Goal: Task Accomplishment & Management: Complete application form

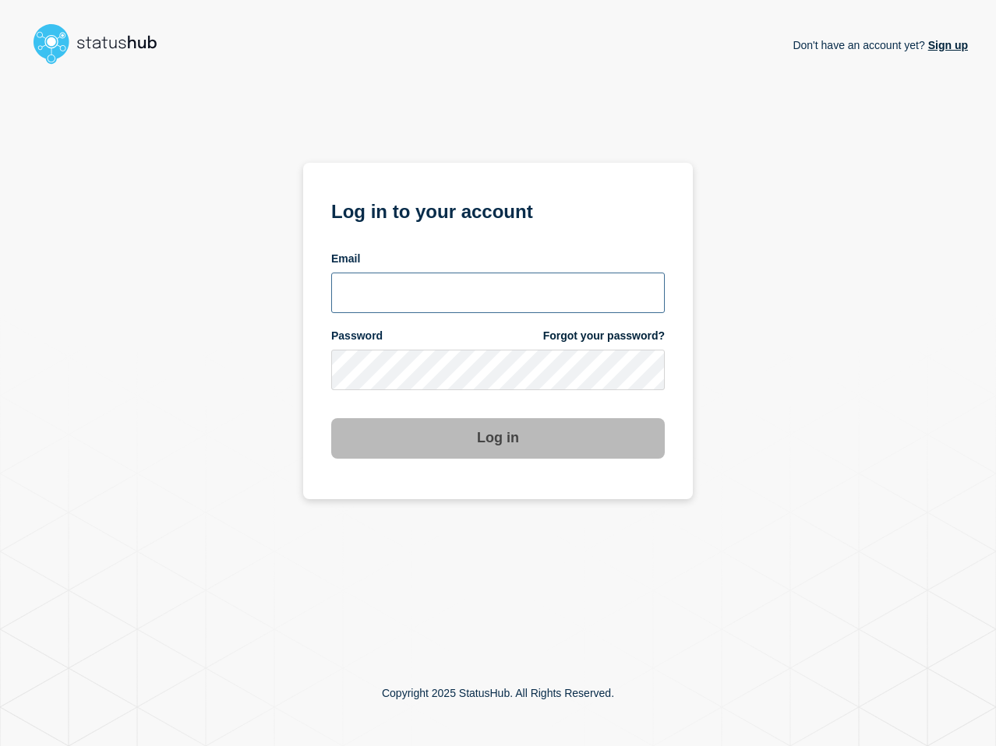
type input "lenil.samuel@bazaarvoice.com"
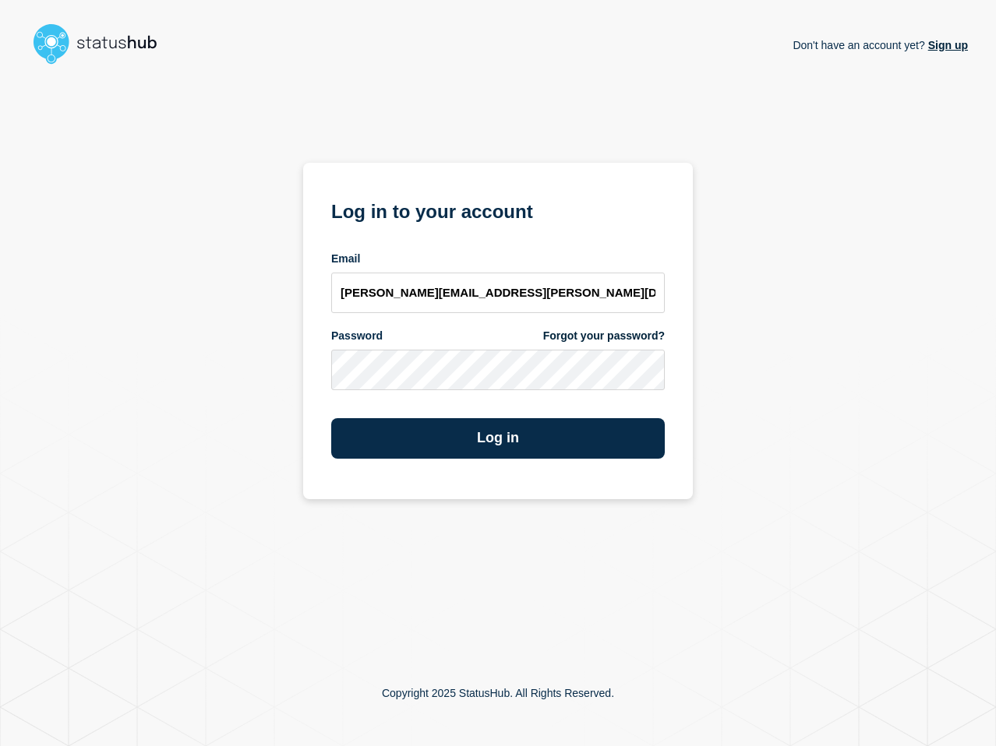
drag, startPoint x: 733, startPoint y: 400, endPoint x: 681, endPoint y: 409, distance: 53.0
click at [733, 399] on div "Don't have an account yet? Sign up Log in to your account Email lenil.samuel@ba…" at bounding box center [498, 356] width 940 height 570
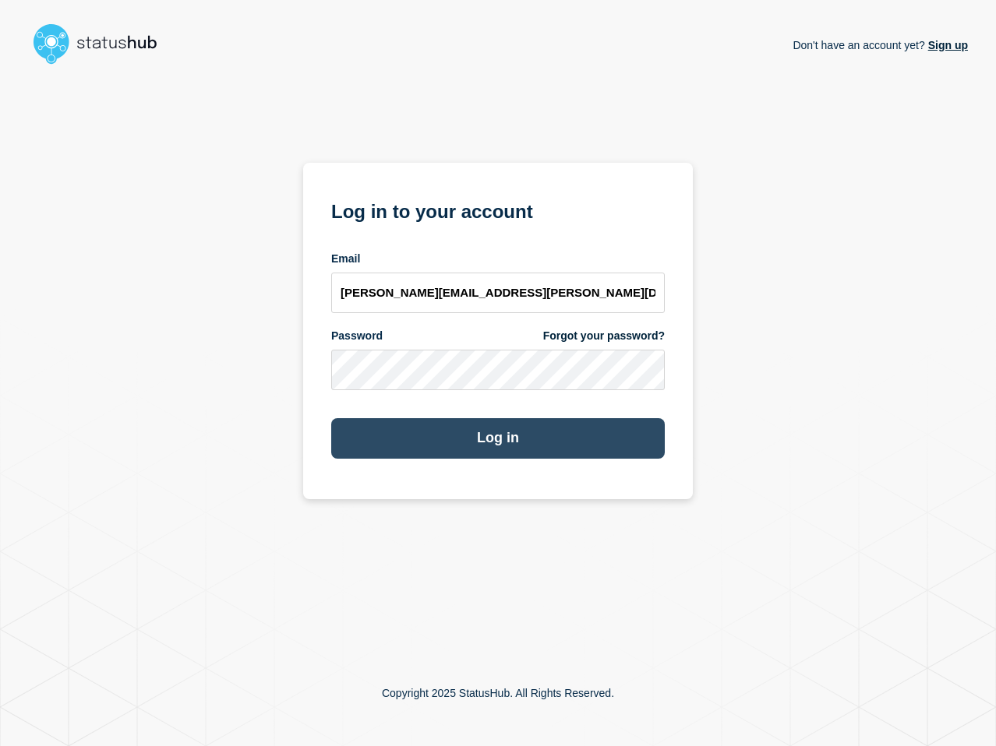
click at [541, 436] on button "Log in" at bounding box center [498, 438] width 334 height 41
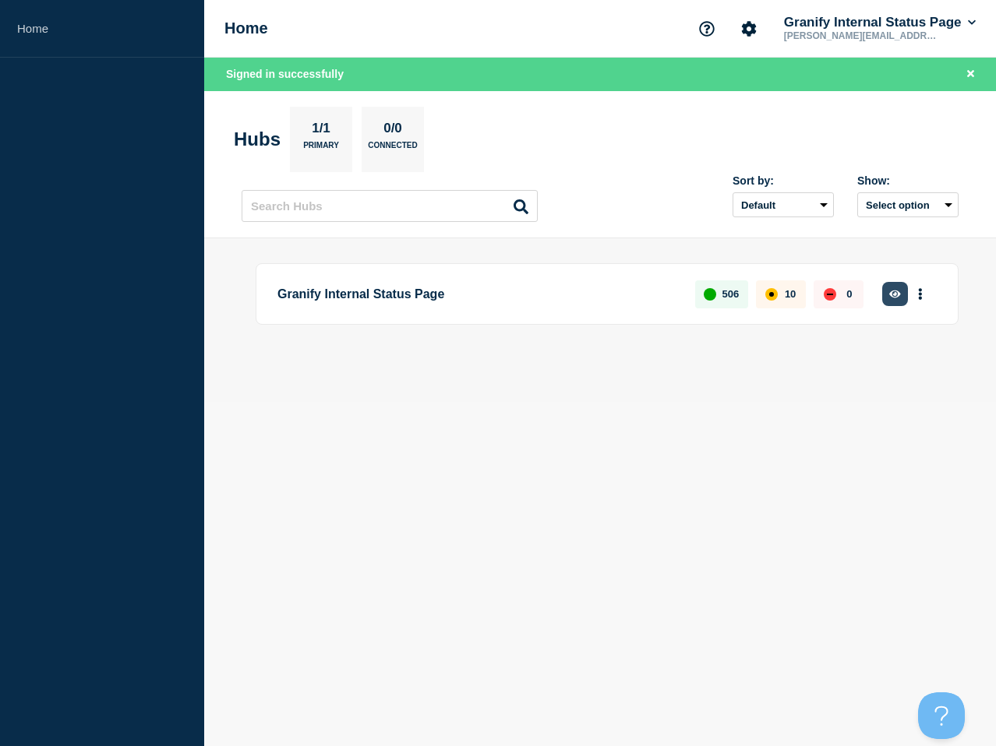
click at [888, 292] on button "button" at bounding box center [895, 294] width 26 height 24
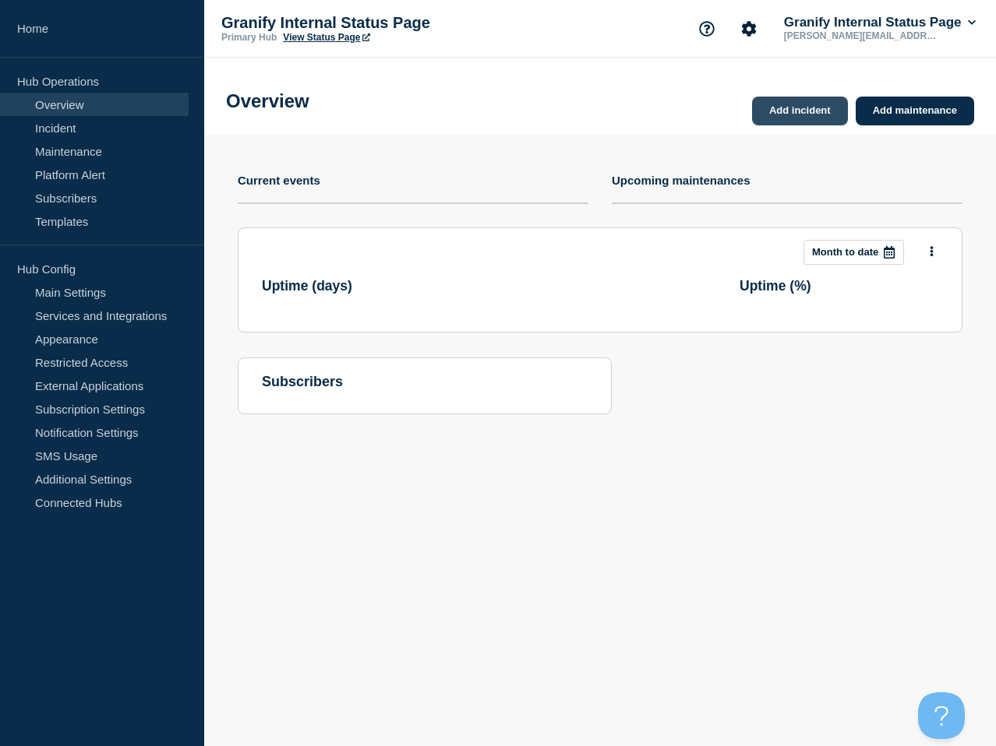
click at [797, 108] on link "Add incident" at bounding box center [800, 111] width 96 height 29
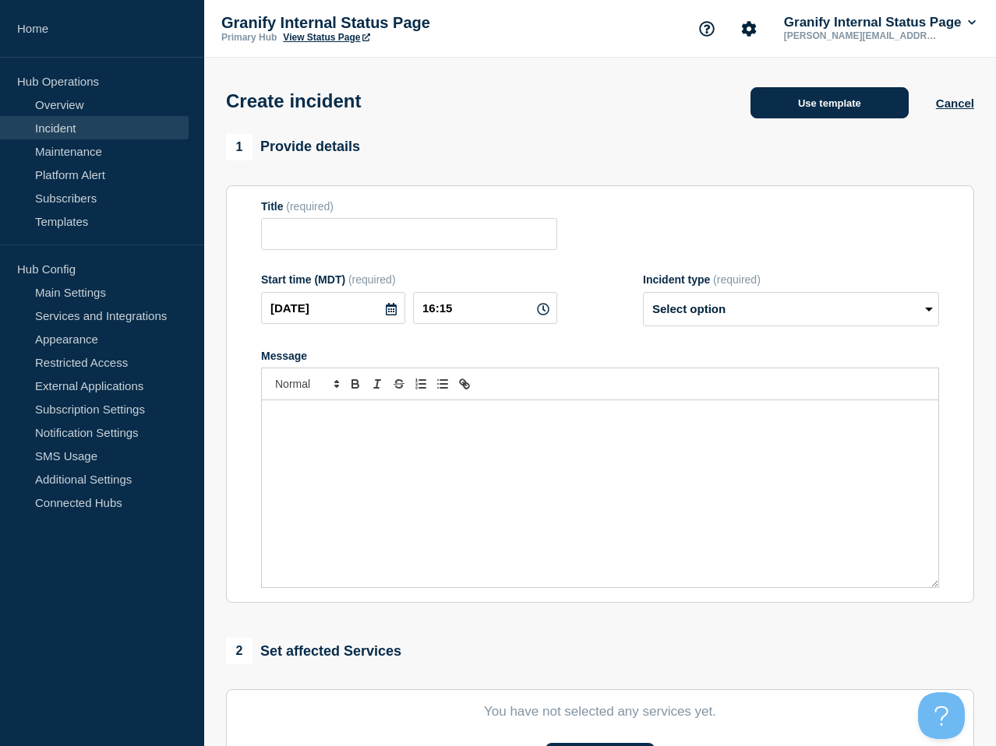
click at [851, 115] on button "Use template" at bounding box center [829, 102] width 158 height 31
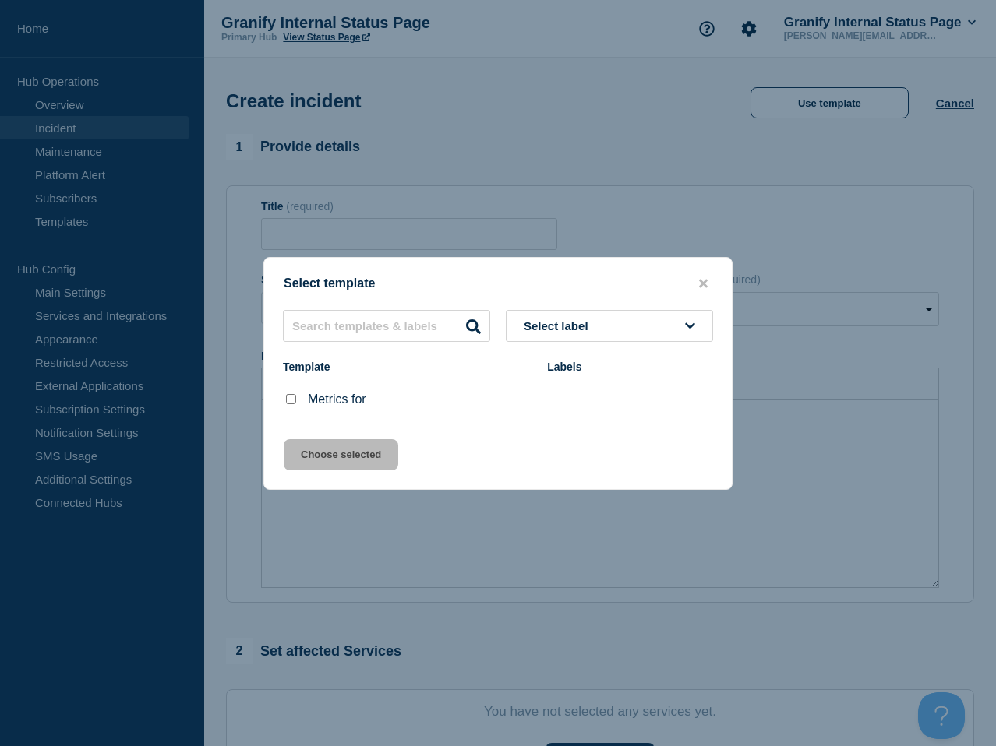
click at [289, 400] on input "Metrics for checkbox" at bounding box center [291, 399] width 10 height 10
checkbox input "true"
click at [340, 462] on button "Choose selected" at bounding box center [341, 454] width 115 height 31
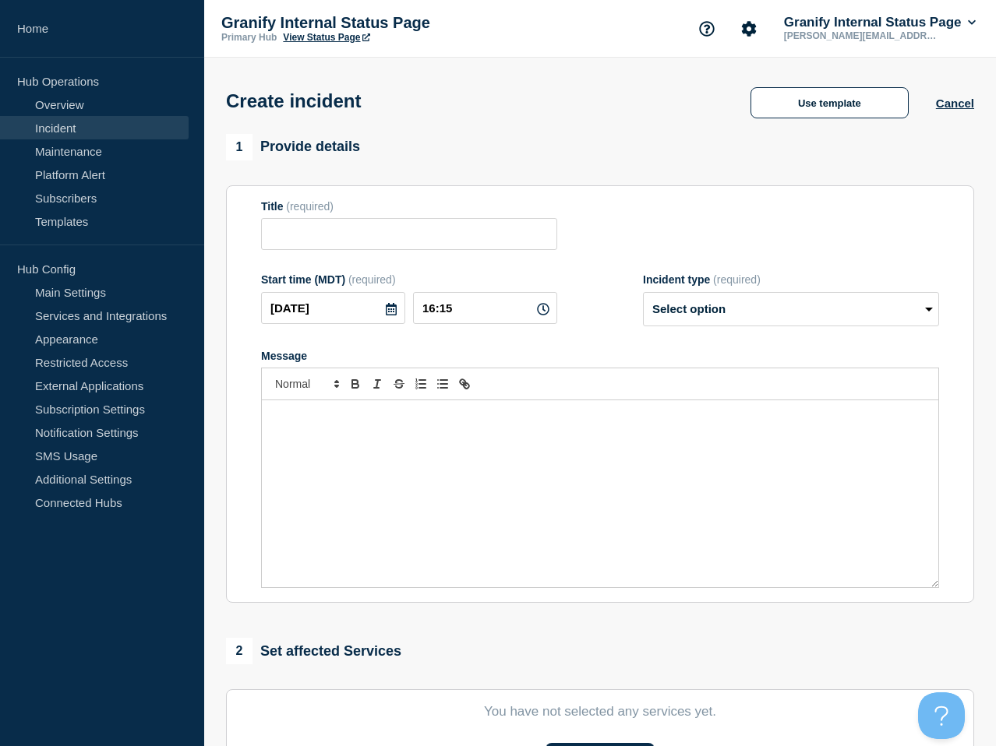
type input "Metrics for"
select select "monitoring"
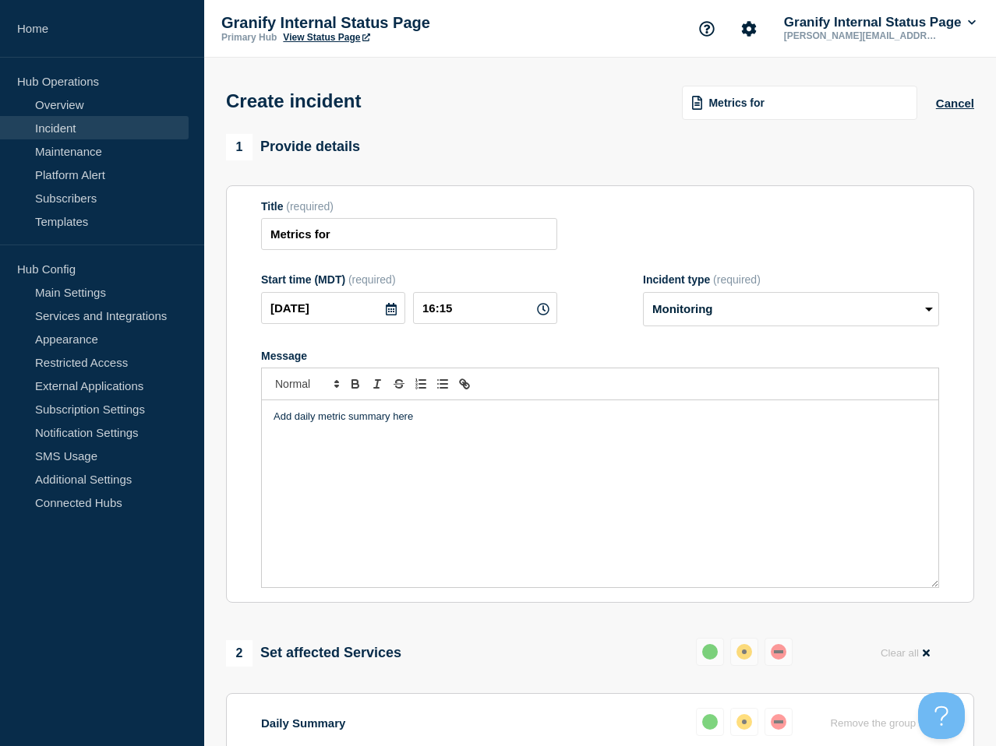
click at [463, 457] on div "Add daily metric summary here" at bounding box center [600, 494] width 676 height 187
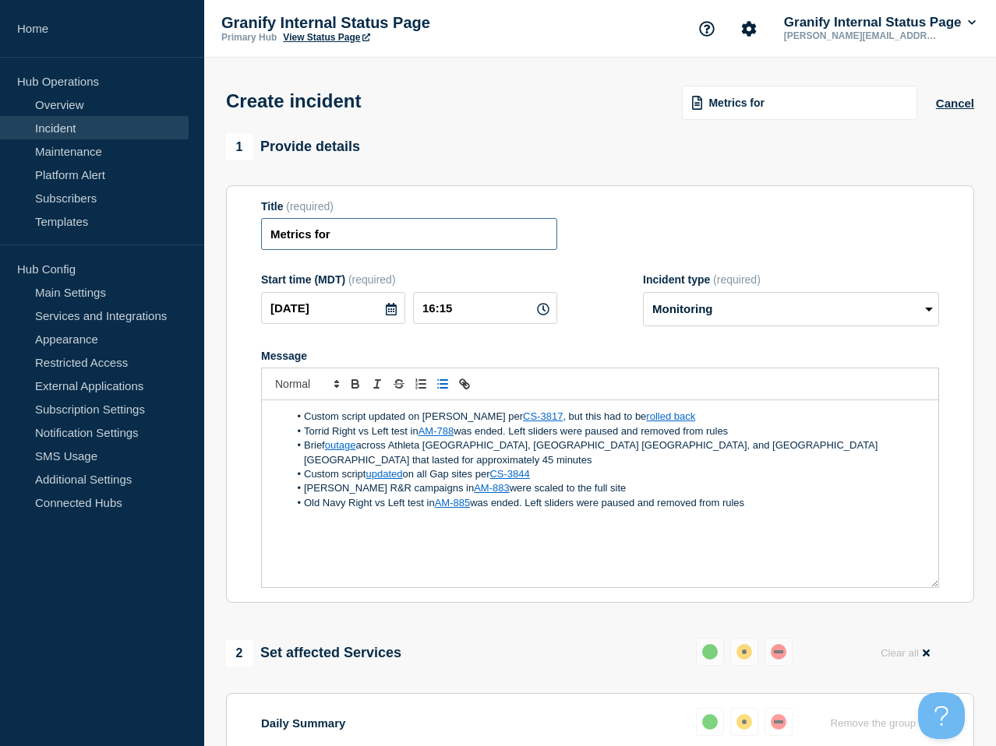
click at [481, 249] on input "Metrics for" at bounding box center [409, 234] width 296 height 32
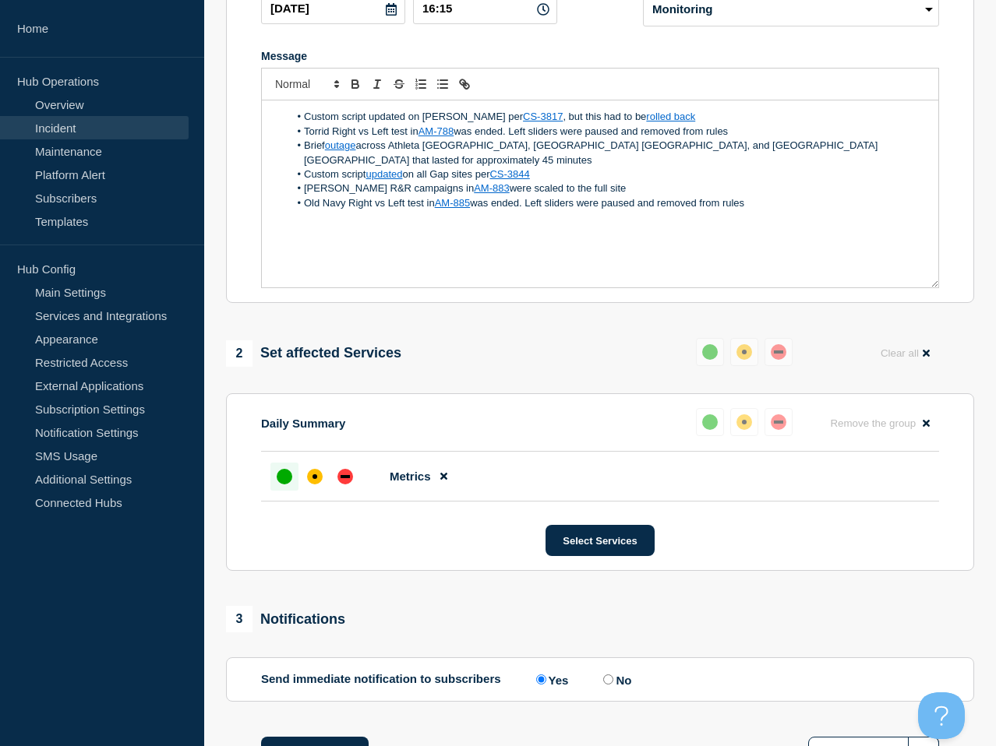
scroll to position [442, 0]
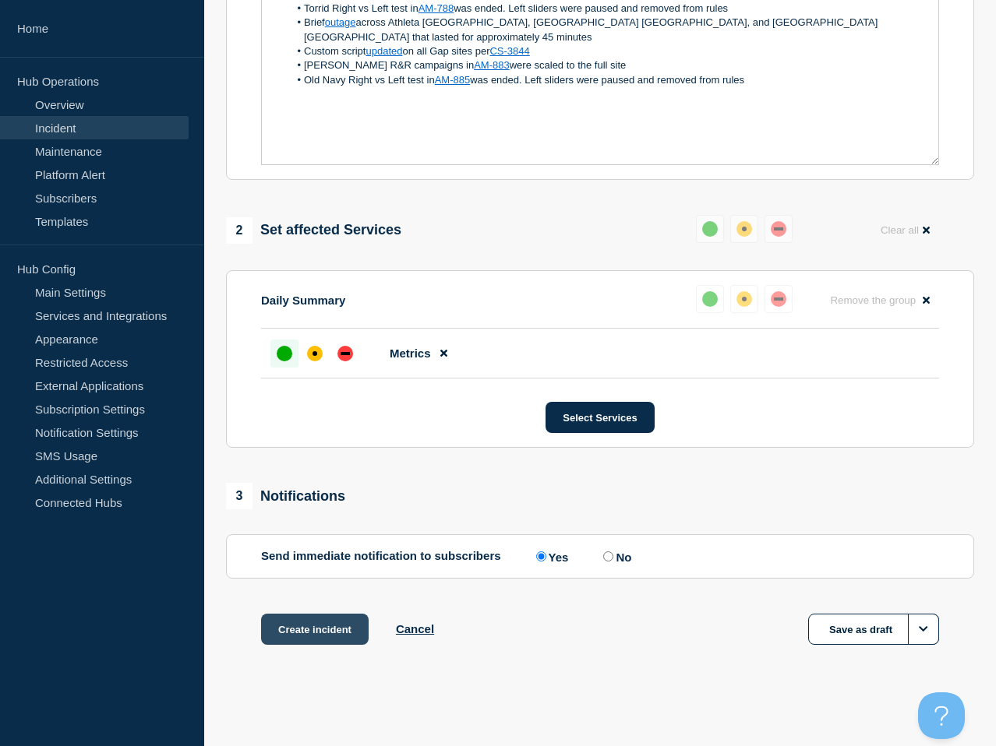
type input "Metrics for 9/10"
click at [334, 641] on button "Create incident" at bounding box center [315, 629] width 108 height 31
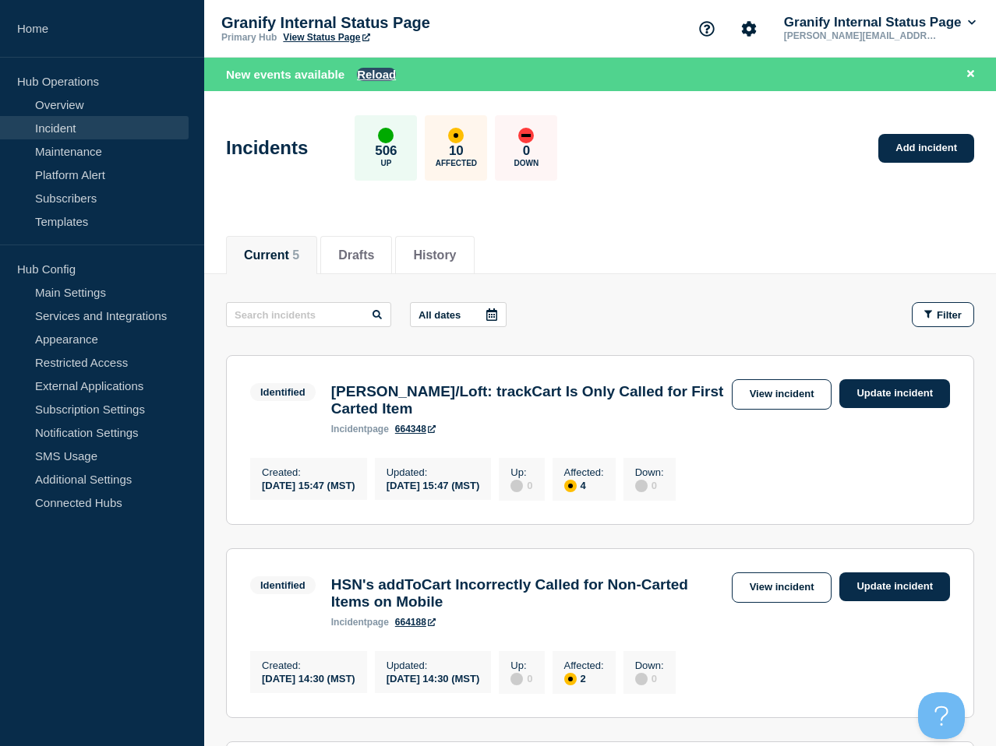
click at [381, 70] on button "Reload" at bounding box center [376, 74] width 39 height 13
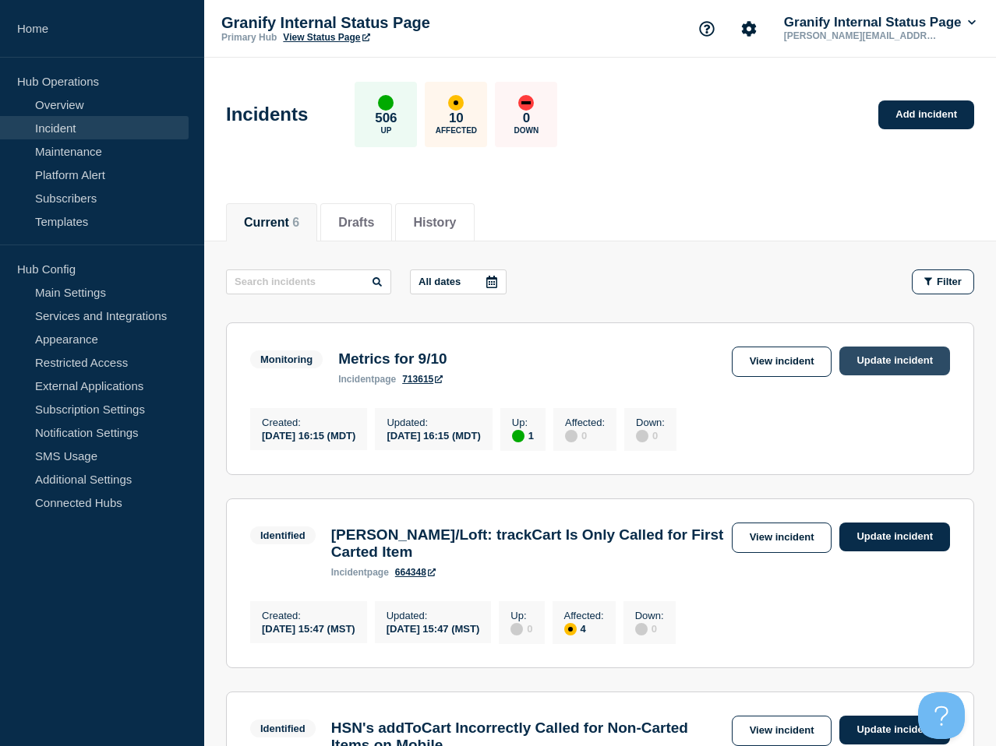
click at [901, 362] on link "Update incident" at bounding box center [894, 361] width 111 height 29
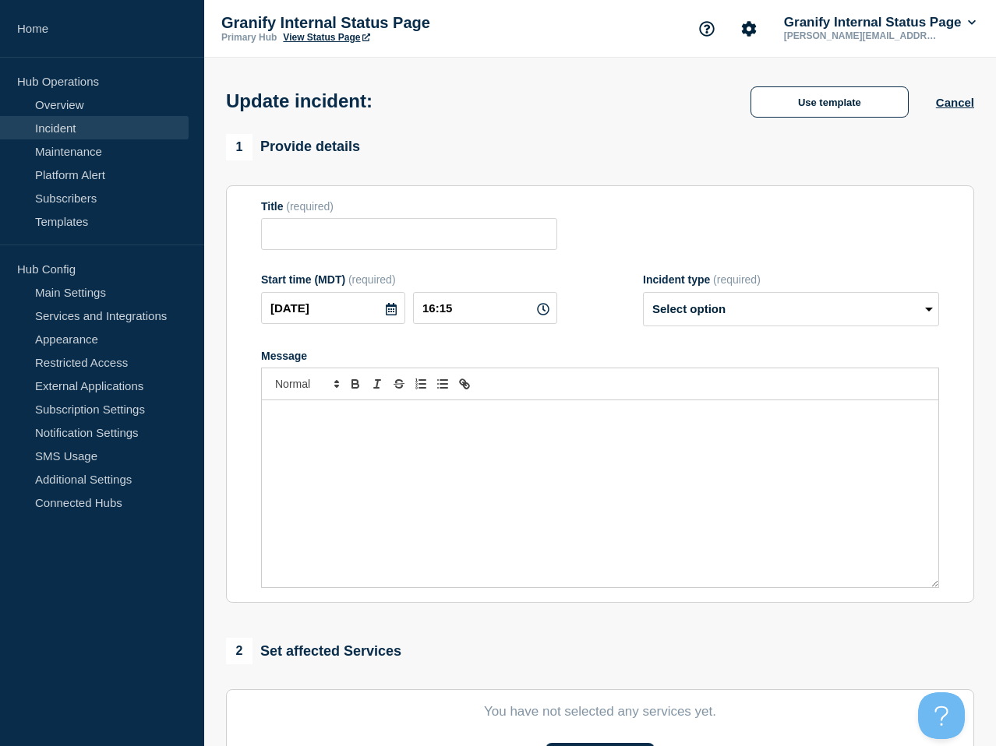
type input "Metrics for 9/10"
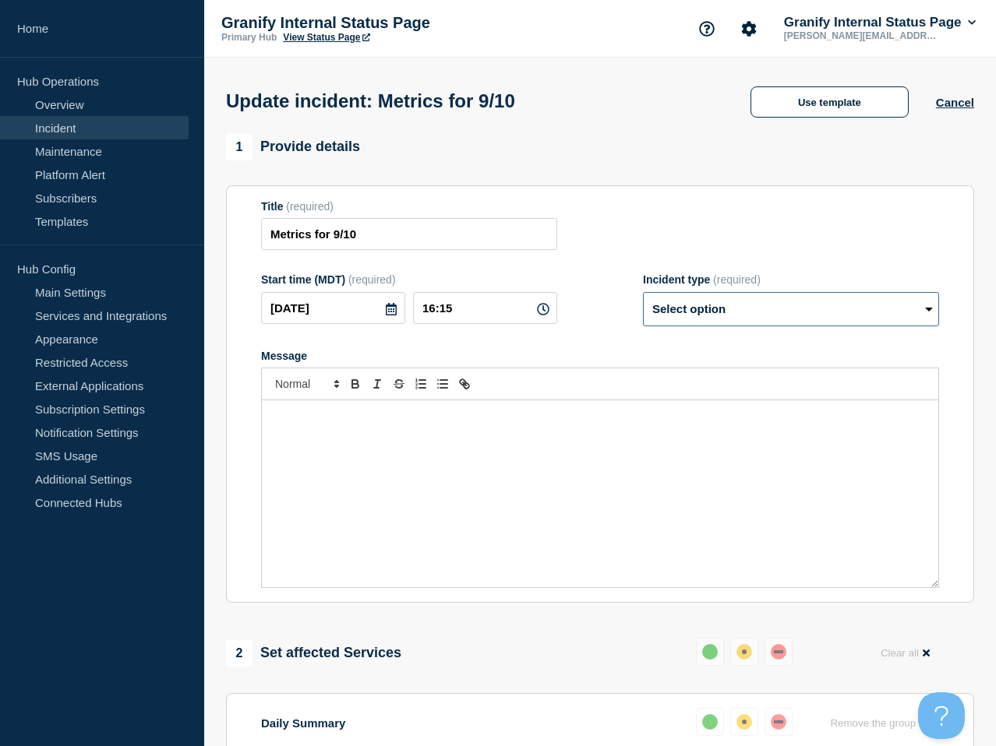
click at [784, 323] on select "Select option Investigating Identified Monitoring Resolved" at bounding box center [791, 309] width 296 height 34
select select "resolved"
click at [643, 302] on select "Select option Investigating Identified Monitoring Resolved" at bounding box center [791, 309] width 296 height 34
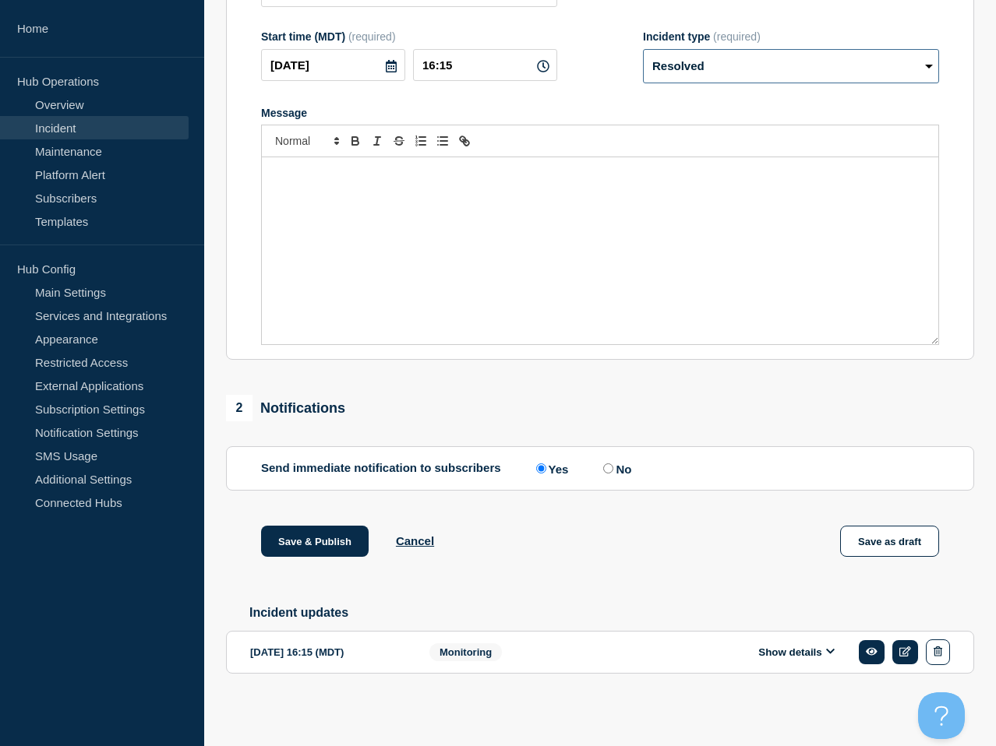
scroll to position [263, 0]
drag, startPoint x: 607, startPoint y: 462, endPoint x: 552, endPoint y: 475, distance: 56.1
click at [607, 464] on input "No" at bounding box center [608, 469] width 10 height 10
radio input "true"
radio input "false"
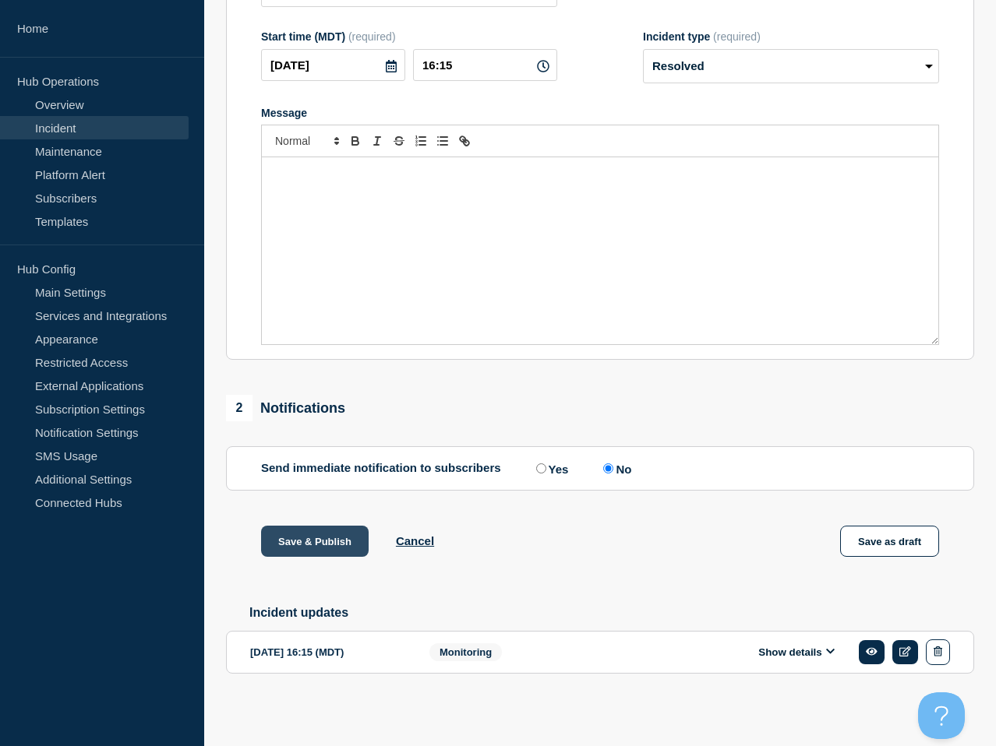
click at [328, 533] on button "Save & Publish" at bounding box center [315, 541] width 108 height 31
